Goal: Check status: Check status

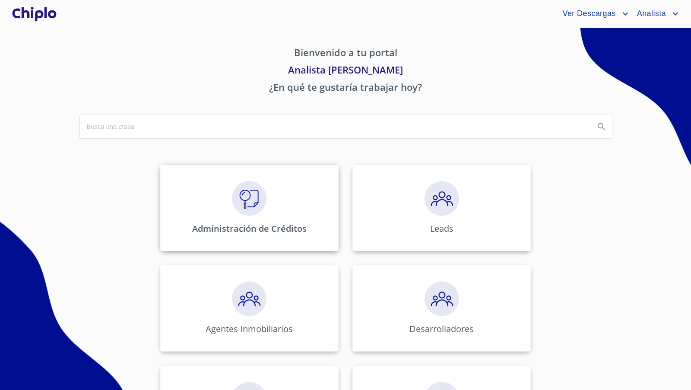
click at [266, 188] on div "Administración de Créditos" at bounding box center [249, 208] width 178 height 86
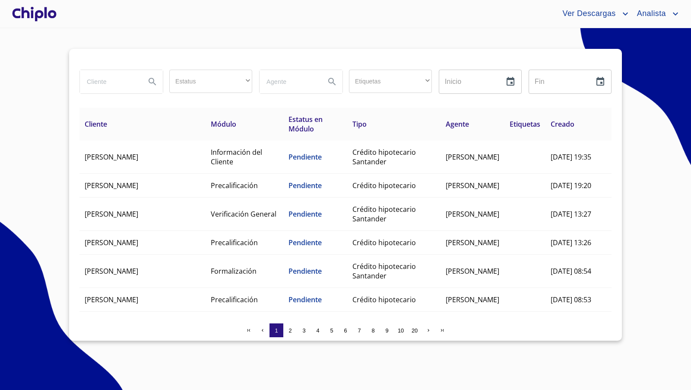
click at [106, 81] on input "search" at bounding box center [109, 81] width 59 height 23
type input "francisco"
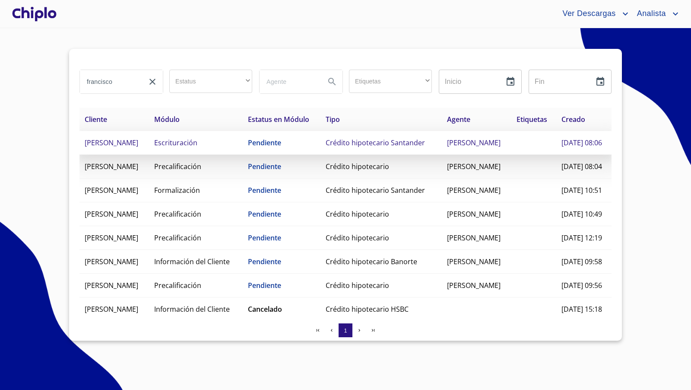
click at [321, 155] on td "Pendiente" at bounding box center [282, 143] width 78 height 24
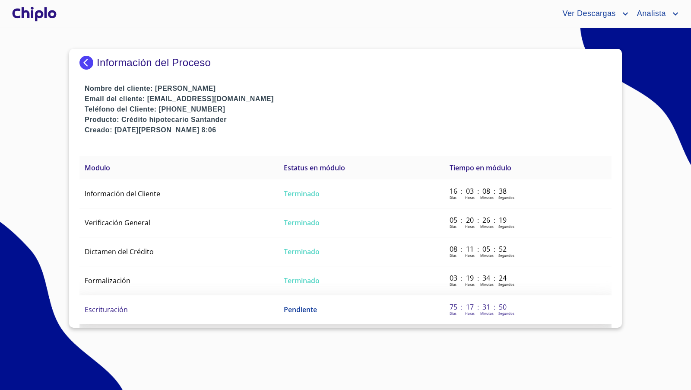
click at [117, 312] on td "Escrituración" at bounding box center [178, 309] width 199 height 29
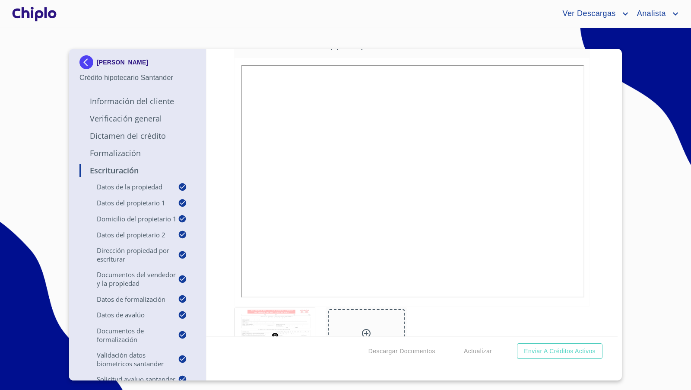
scroll to position [6952, 0]
